Goal: Task Accomplishment & Management: Complete application form

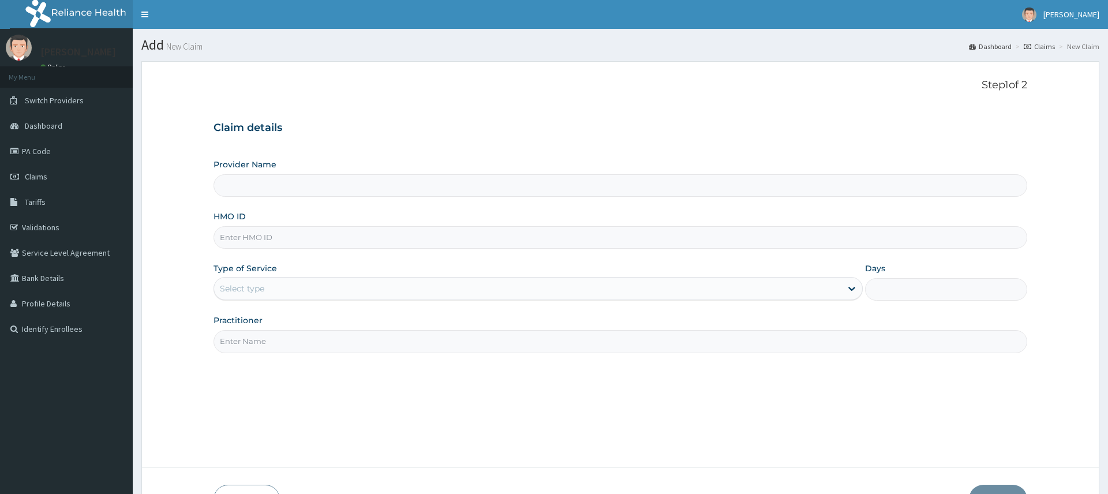
click at [457, 238] on input "HMO ID" at bounding box center [620, 237] width 813 height 23
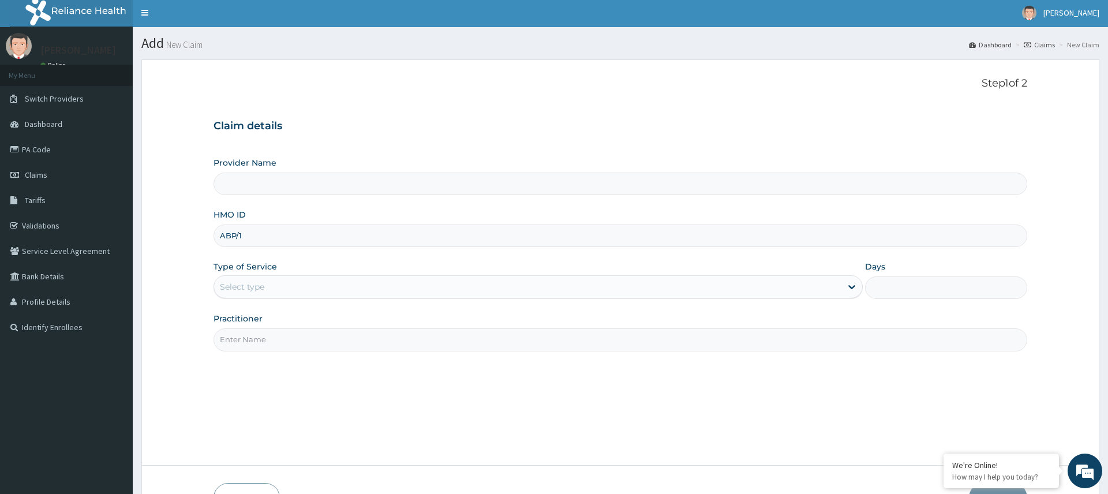
type input "ABP/10051/A"
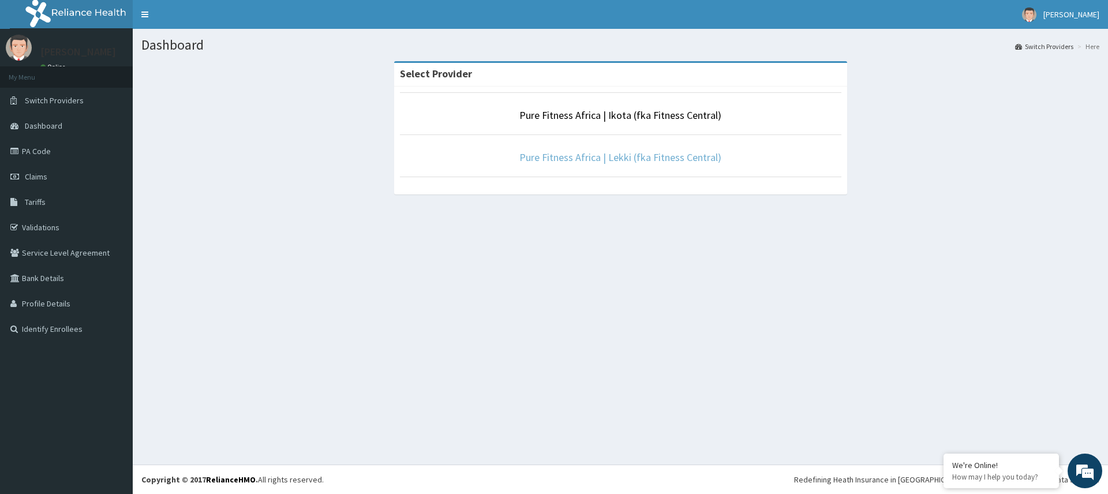
click at [557, 157] on link "Pure Fitness Africa | Lekki (fka Fitness Central)" at bounding box center [620, 157] width 202 height 13
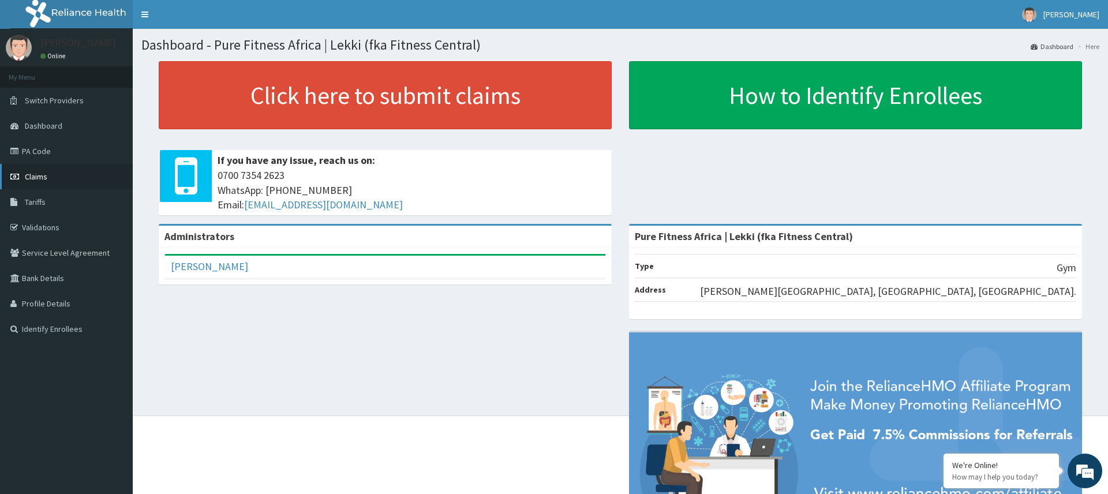
click at [48, 182] on link "Claims" at bounding box center [66, 176] width 133 height 25
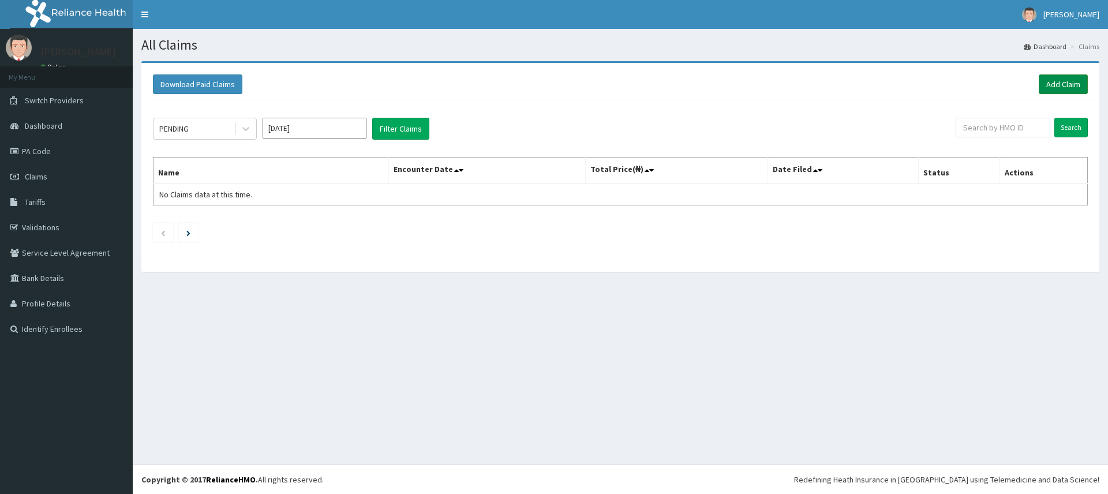
click at [1050, 87] on link "Add Claim" at bounding box center [1063, 84] width 49 height 20
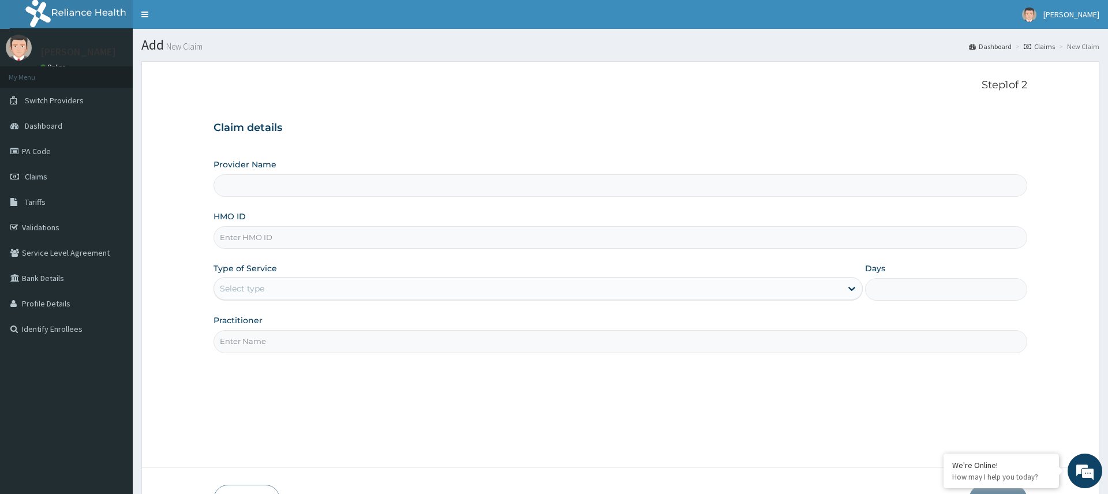
click at [289, 233] on input "HMO ID" at bounding box center [620, 237] width 813 height 23
type input "A"
type input "Pure Fitness Africa | Lekki (fka Fitness Central)"
type input "1"
type input "ABP/10051/A"
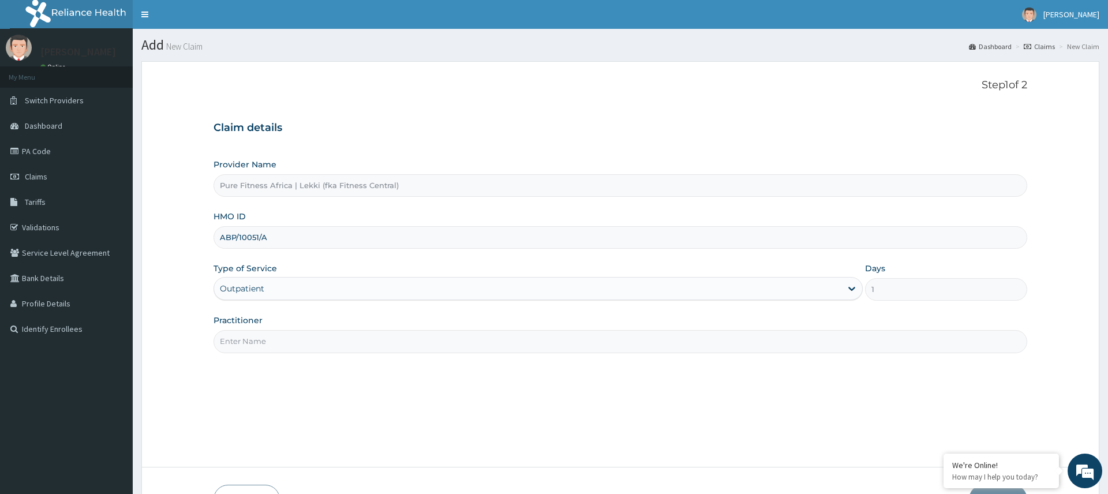
click at [275, 347] on input "Practitioner" at bounding box center [620, 341] width 813 height 23
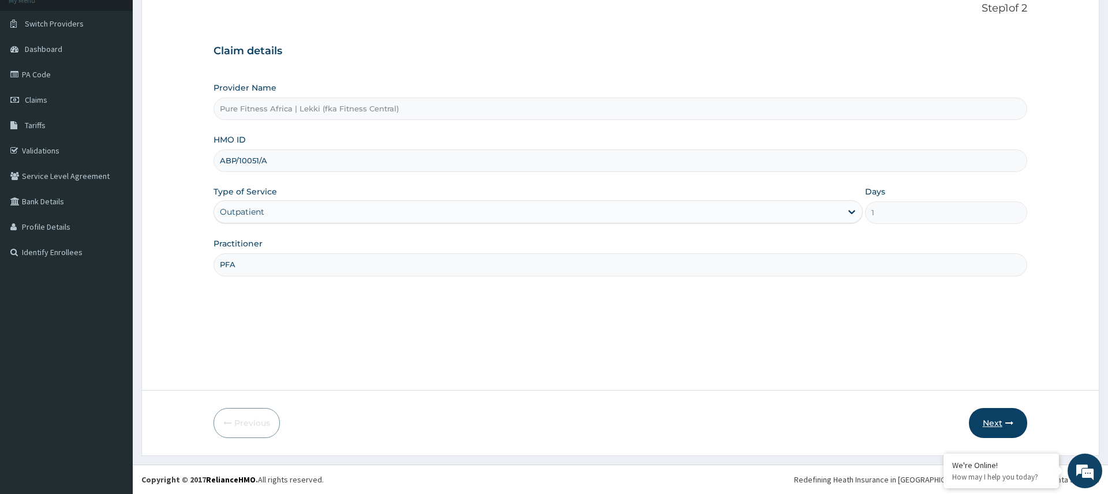
type input "PFA"
click at [981, 420] on button "Next" at bounding box center [998, 423] width 58 height 30
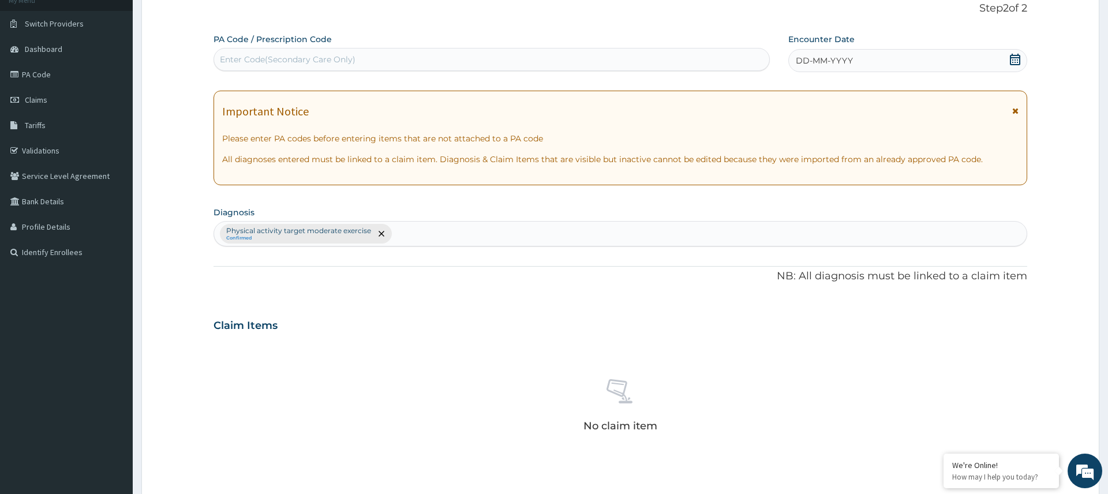
click at [472, 56] on div "Enter Code(Secondary Care Only)" at bounding box center [491, 59] width 555 height 18
type input "PA/49A405"
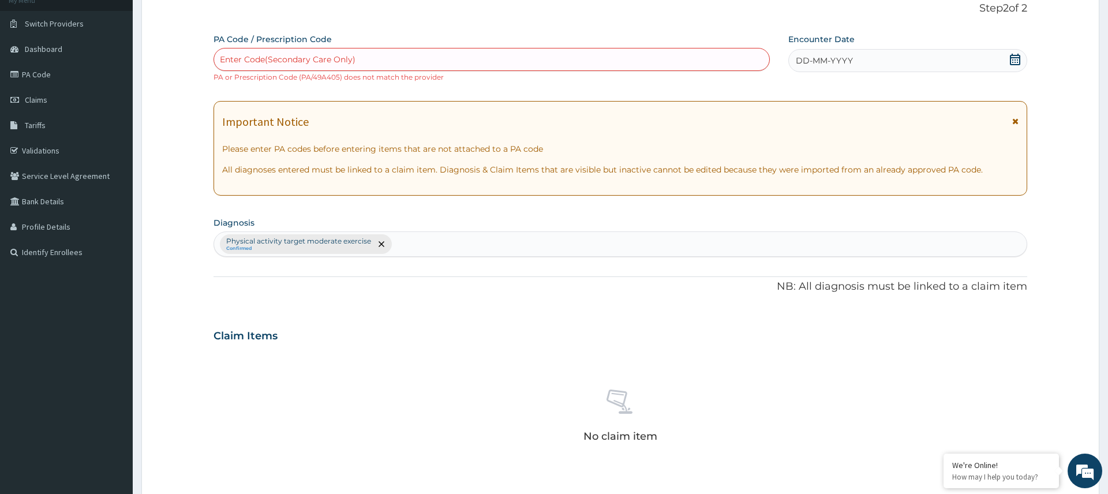
scroll to position [79, 0]
click at [691, 48] on div "Enter Code(Secondary Care Only)" at bounding box center [492, 57] width 556 height 23
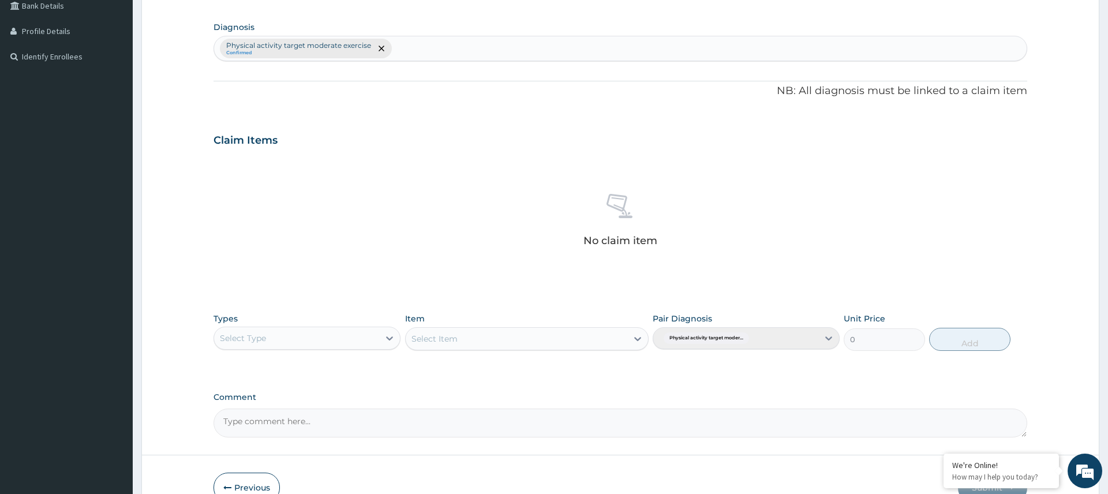
scroll to position [337, 0]
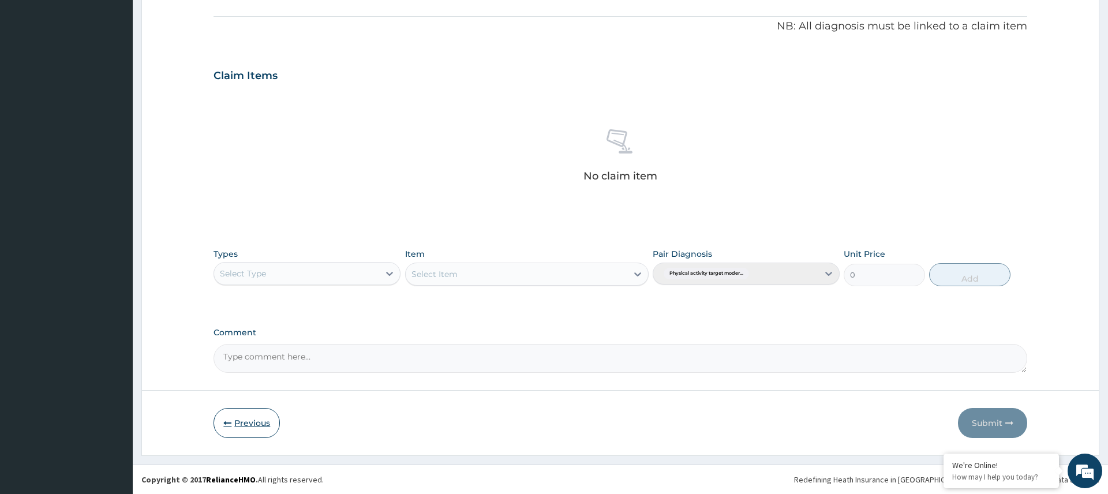
click at [226, 425] on icon "button" at bounding box center [227, 423] width 8 height 8
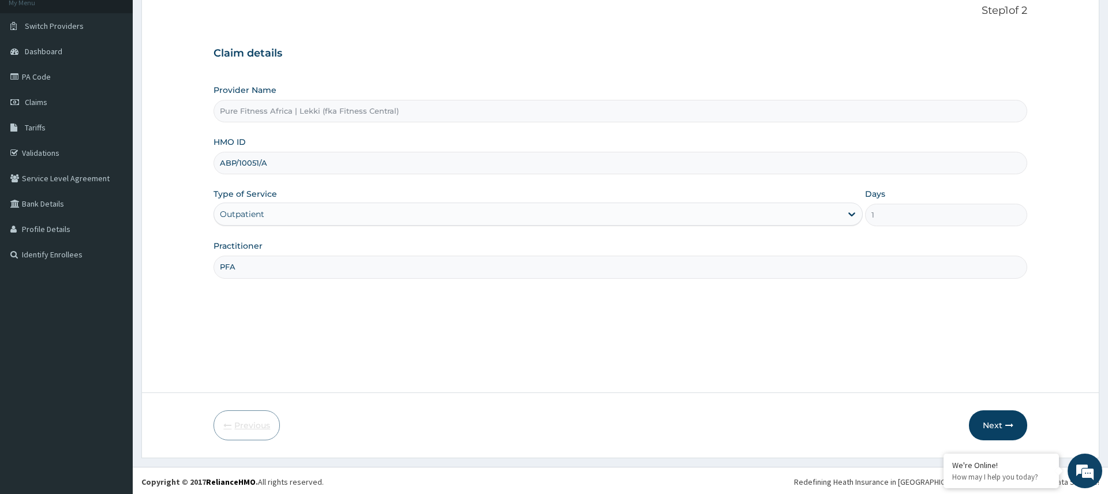
scroll to position [71, 0]
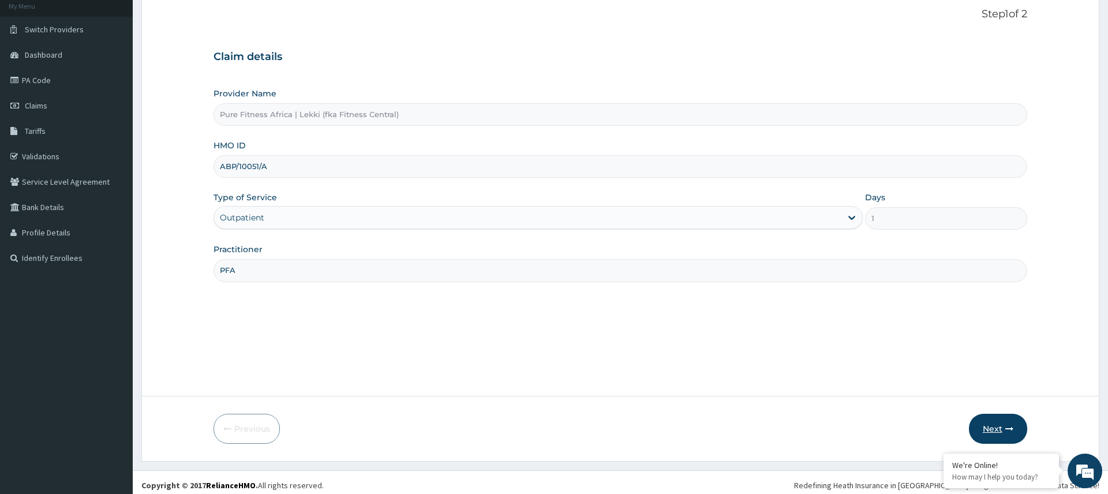
click at [1001, 421] on button "Next" at bounding box center [998, 429] width 58 height 30
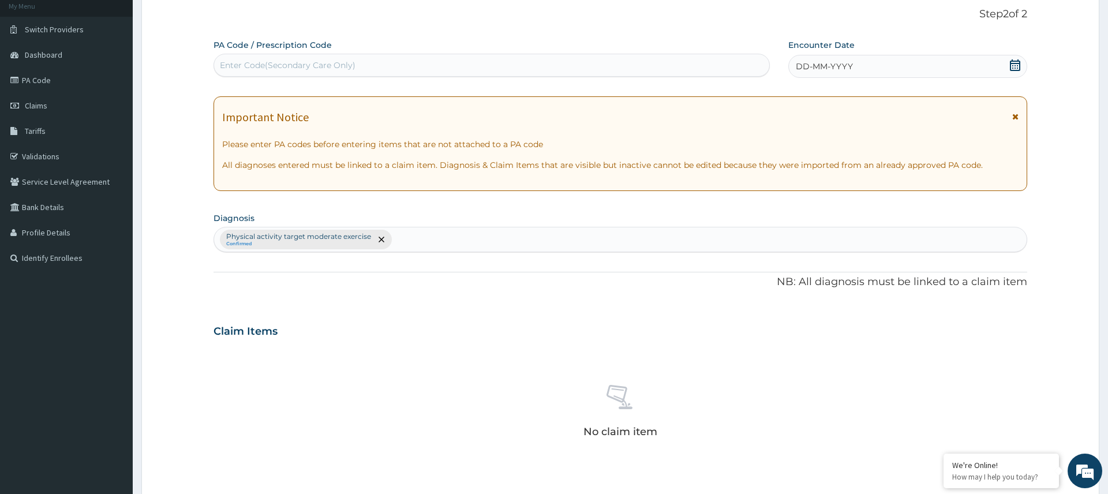
click at [310, 63] on div "Enter Code(Secondary Care Only)" at bounding box center [288, 65] width 136 height 12
type input "PA/49A405"
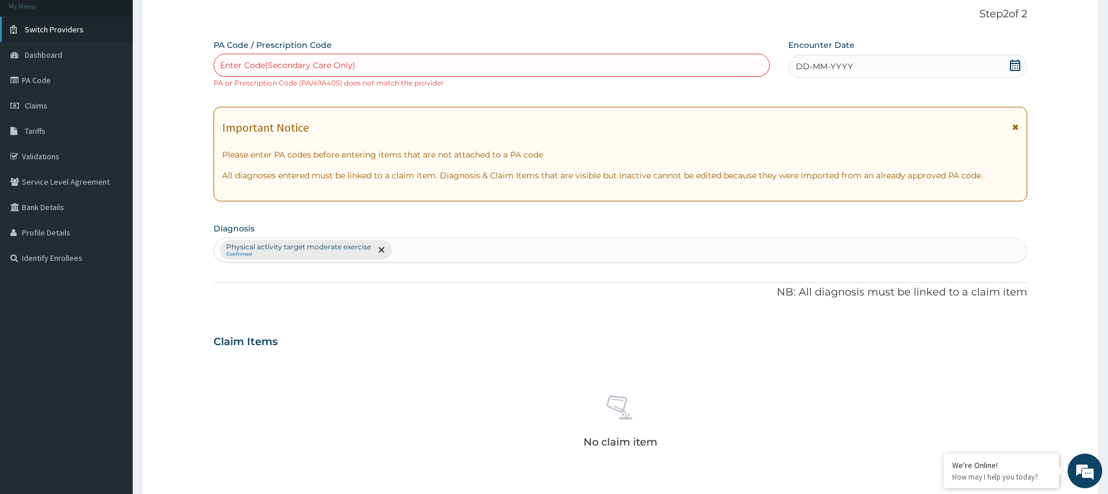
click at [61, 31] on span "Switch Providers" at bounding box center [54, 29] width 59 height 10
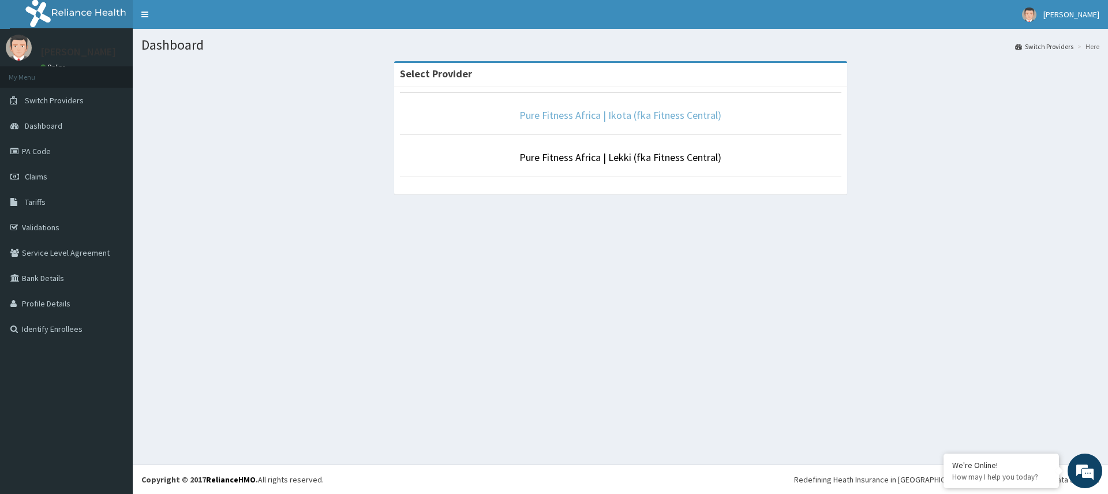
click at [535, 113] on link "Pure Fitness Africa | Ikota (fka Fitness Central)" at bounding box center [620, 114] width 202 height 13
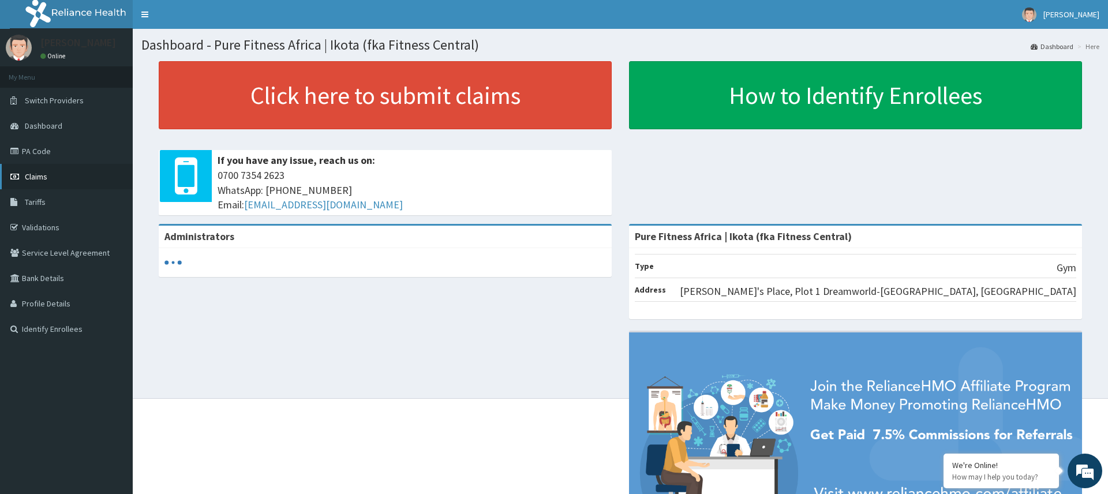
click at [33, 175] on span "Claims" at bounding box center [36, 176] width 23 height 10
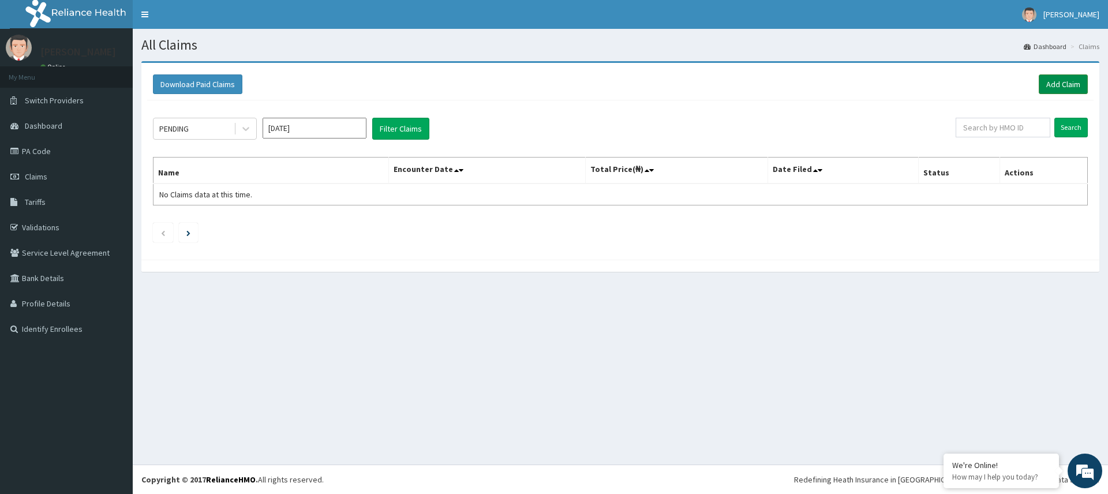
click at [1063, 87] on link "Add Claim" at bounding box center [1063, 84] width 49 height 20
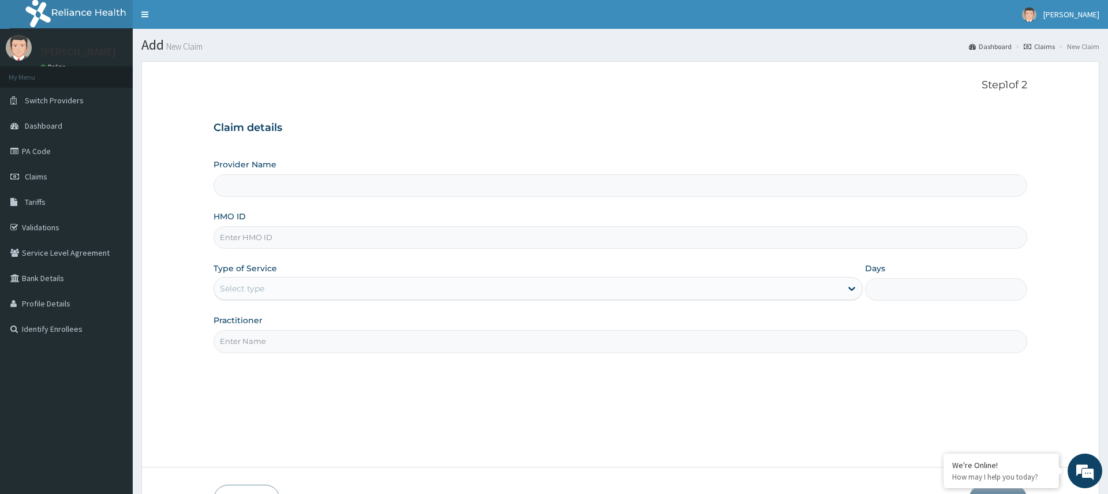
click at [327, 233] on input "HMO ID" at bounding box center [620, 237] width 813 height 23
type input "ABP/"
type input "Pure Fitness Africa | Ikota (fka Fitness Central)"
type input "1"
type input "ABP/10051/A"
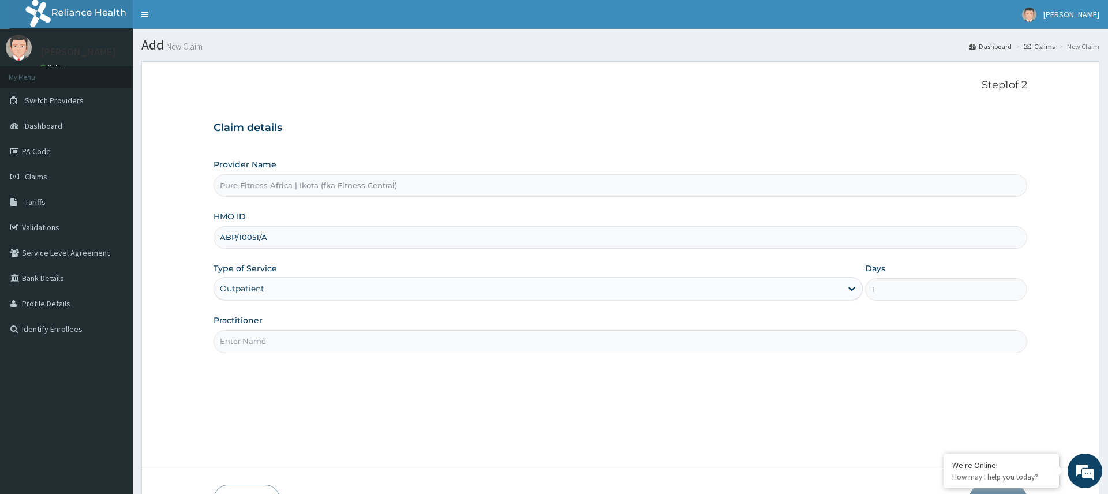
click at [290, 337] on input "Practitioner" at bounding box center [620, 341] width 813 height 23
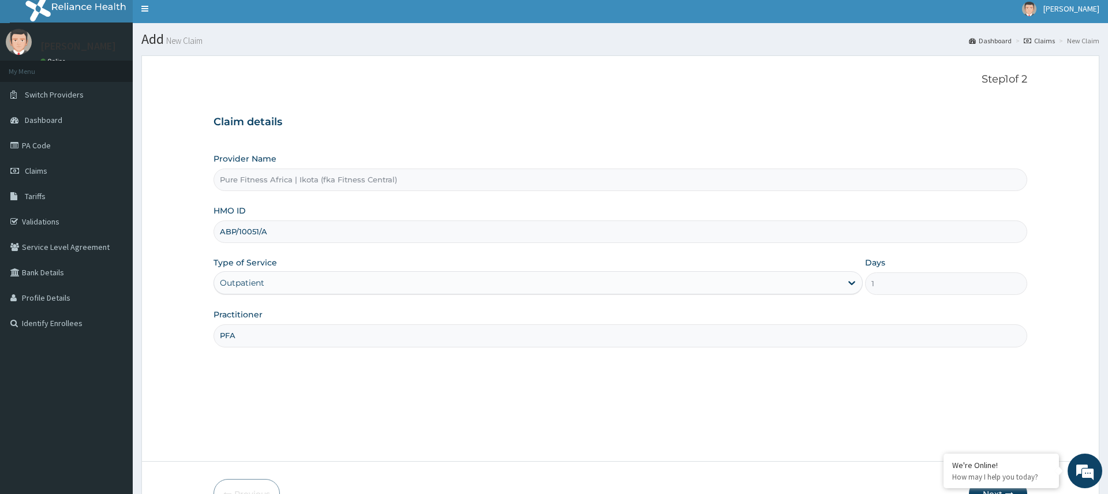
click at [290, 337] on div "Step 1 of 2 Claim details Provider Name Pure Fitness [GEOGRAPHIC_DATA] | Ikota …" at bounding box center [620, 258] width 813 height 370
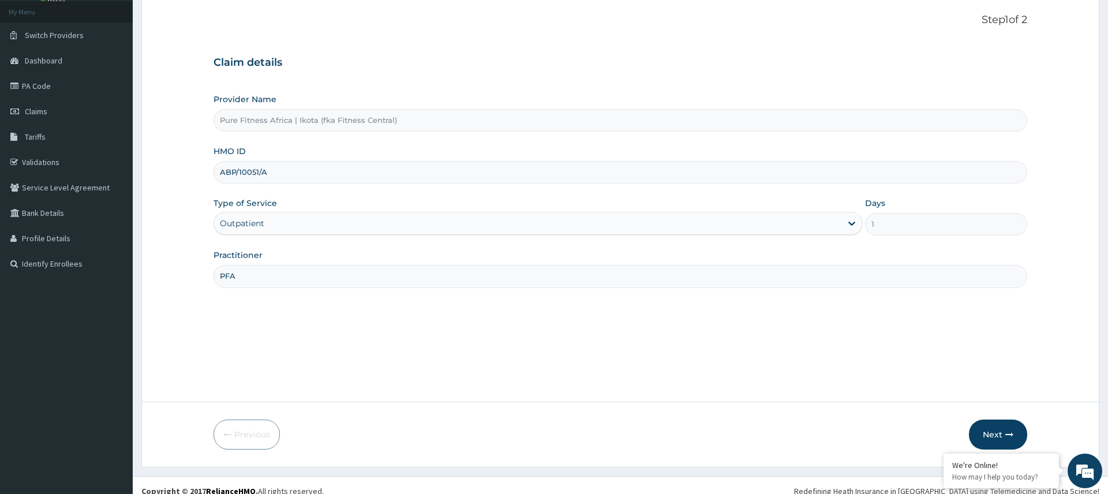
scroll to position [77, 0]
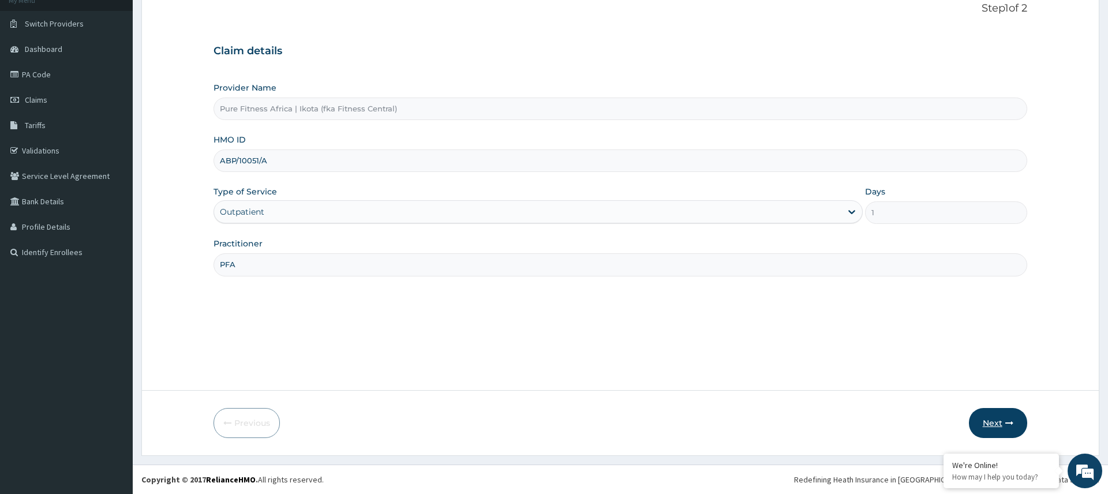
type input "PFA"
click at [1002, 421] on button "Next" at bounding box center [998, 423] width 58 height 30
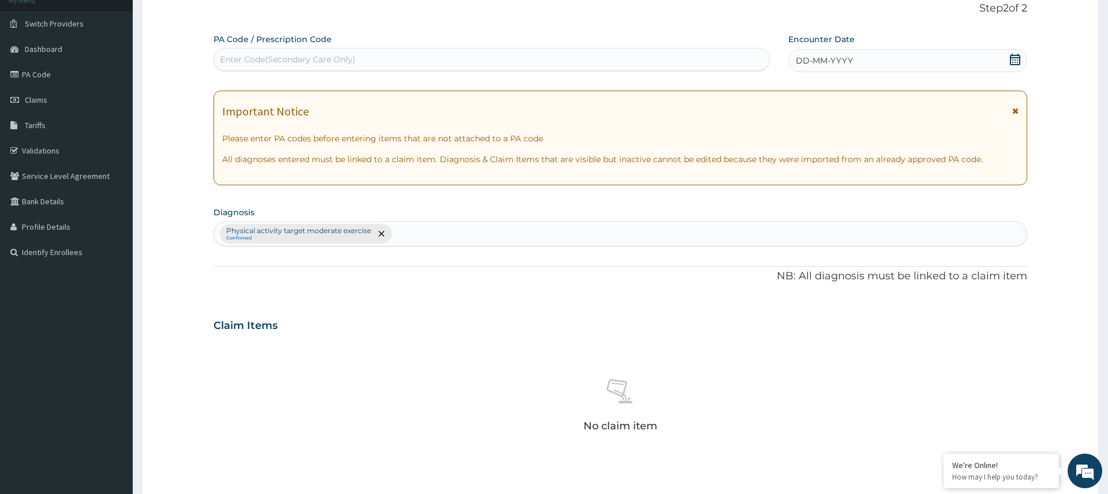
click at [480, 60] on div "Enter Code(Secondary Care Only)" at bounding box center [491, 59] width 555 height 18
type input "PA/49A405"
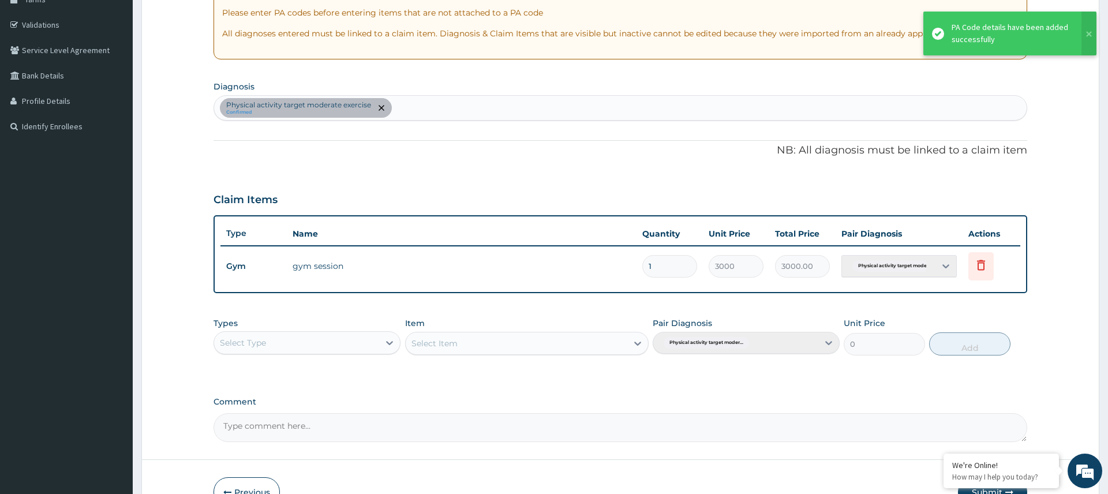
scroll to position [272, 0]
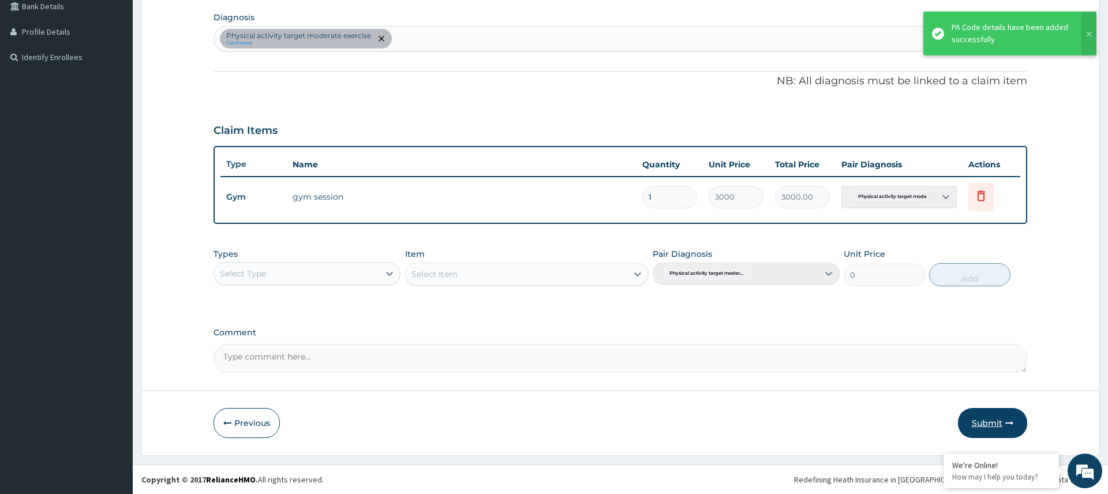
click at [980, 421] on button "Submit" at bounding box center [992, 423] width 69 height 30
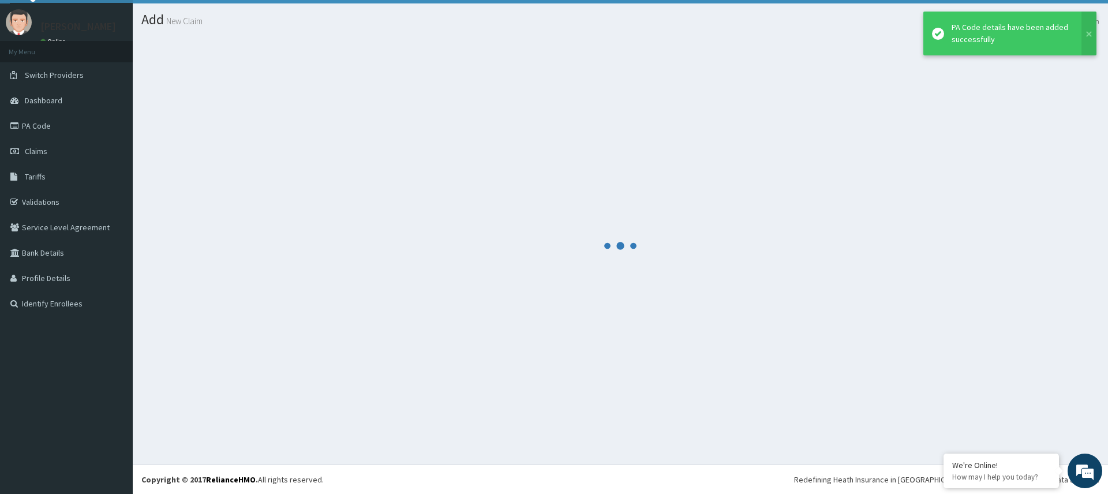
scroll to position [25, 0]
